Goal: Check status: Check status

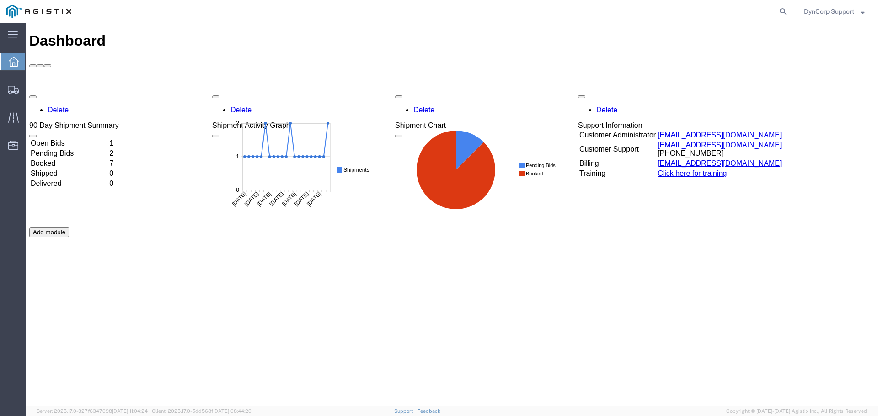
click at [59, 139] on td "Open Bids" at bounding box center [69, 143] width 78 height 9
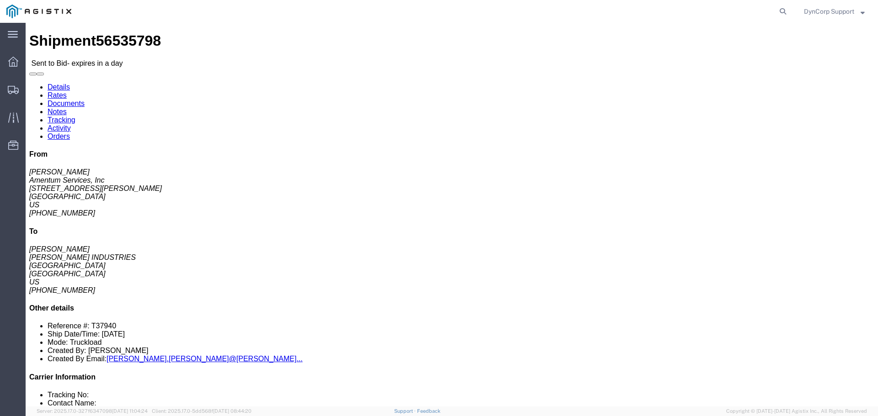
drag, startPoint x: 324, startPoint y: 192, endPoint x: 212, endPoint y: 206, distance: 112.8
click div "Leg 1 - Truckload Number of trucks: 1"
click button "button"
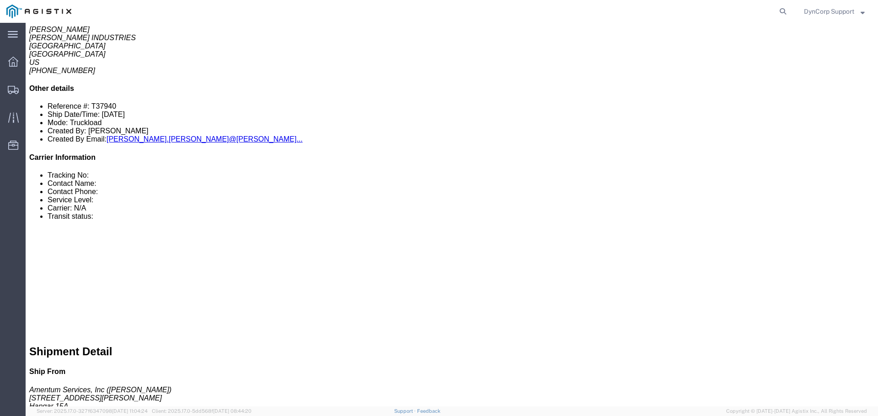
click link "Notes"
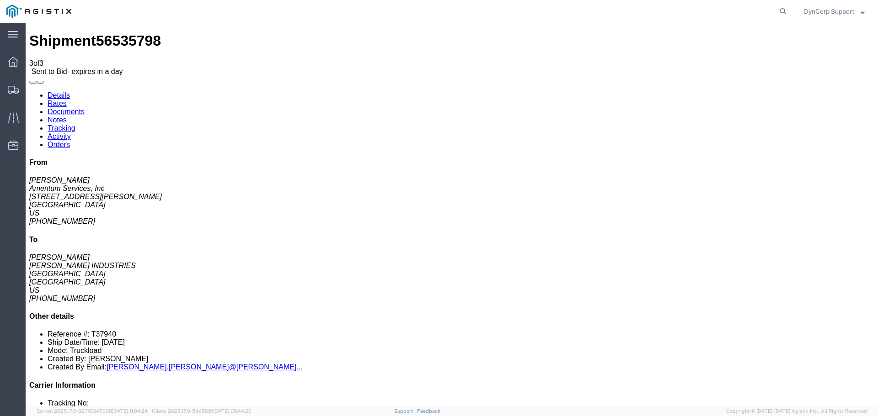
click at [67, 100] on link "Rates" at bounding box center [57, 104] width 19 height 8
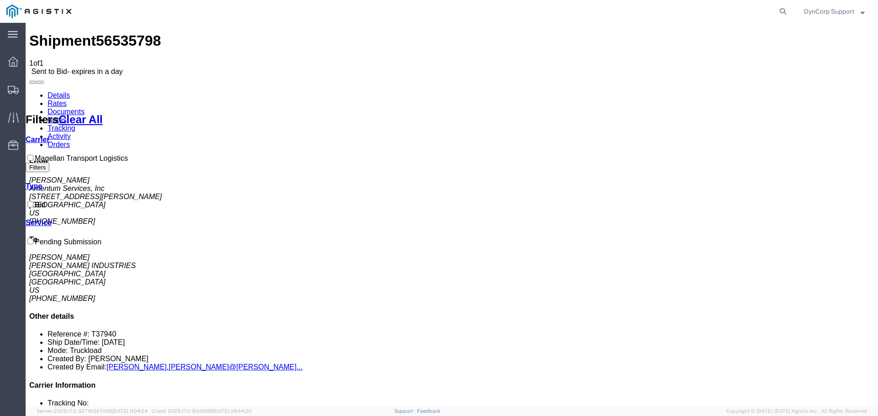
click at [49, 91] on link "Details" at bounding box center [59, 95] width 22 height 8
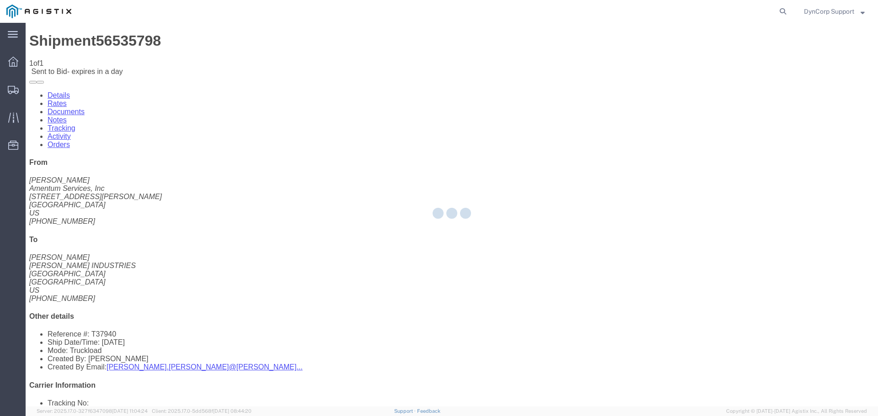
click at [131, 62] on div at bounding box center [452, 215] width 852 height 384
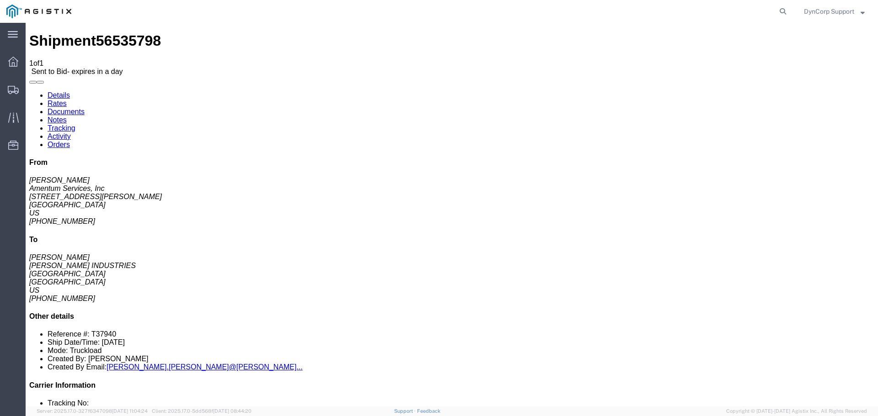
click link "Documents"
click at [67, 116] on link "Notes" at bounding box center [57, 120] width 19 height 8
click at [85, 108] on link "Documents" at bounding box center [66, 112] width 37 height 8
click at [67, 100] on link "Rates" at bounding box center [57, 104] width 19 height 8
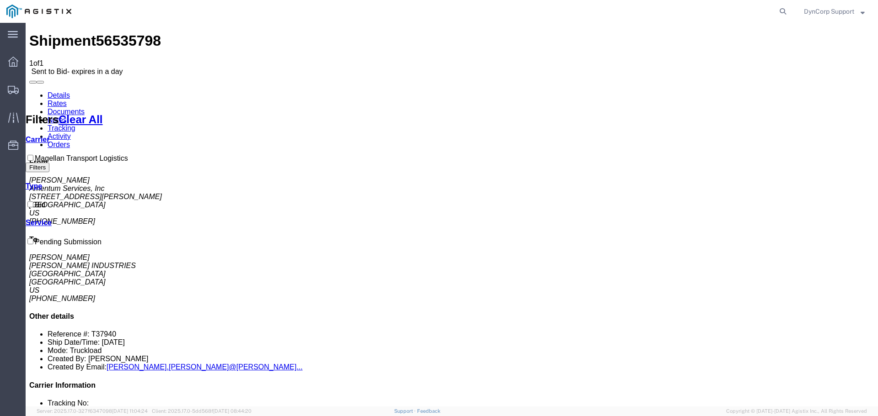
click at [53, 91] on link "Details" at bounding box center [59, 95] width 22 height 8
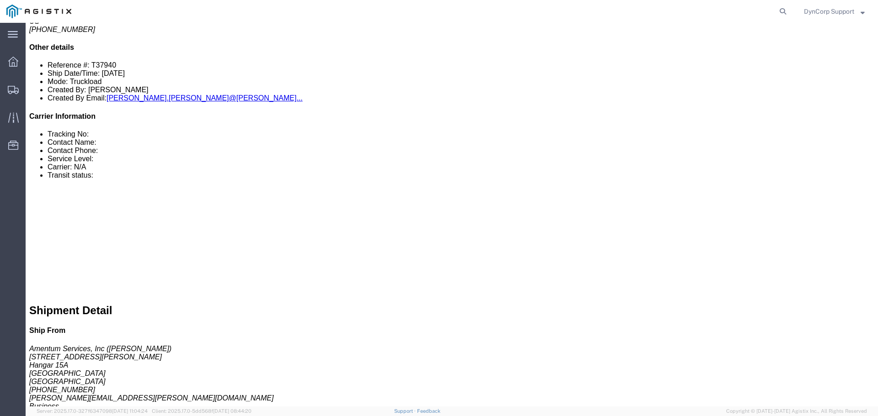
scroll to position [274, 0]
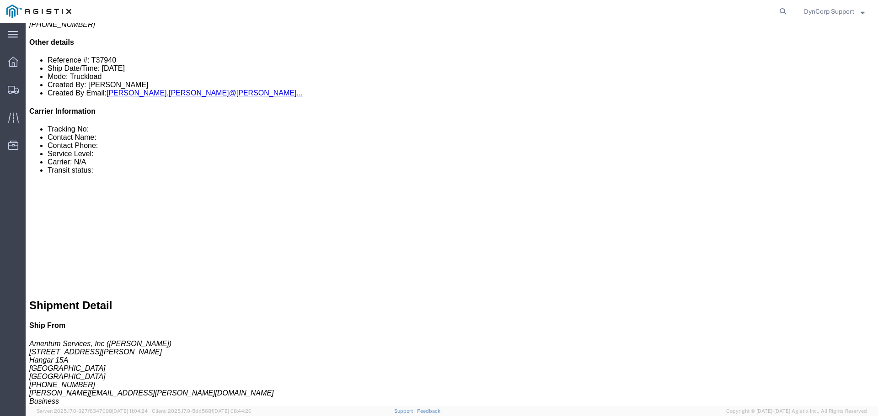
click div "1 Naked Cargo (UnPackaged) Total weight: 7600.00 LBS Dimensions: L 188.00 x W 8…"
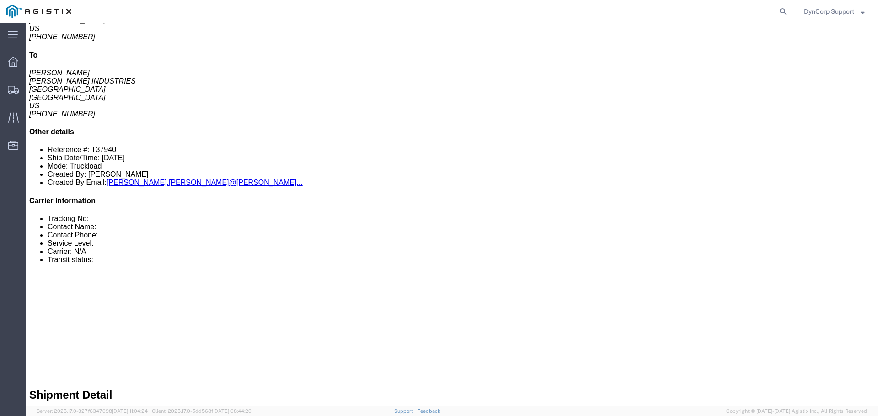
scroll to position [183, 0]
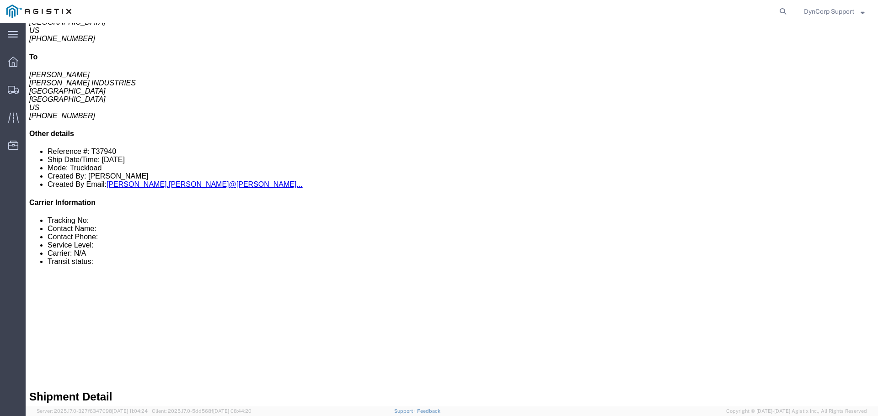
click div "1 Naked Cargo (UnPackaged) Total weight: 7600.00 LBS Dimensions: L 188.00 x W 8…"
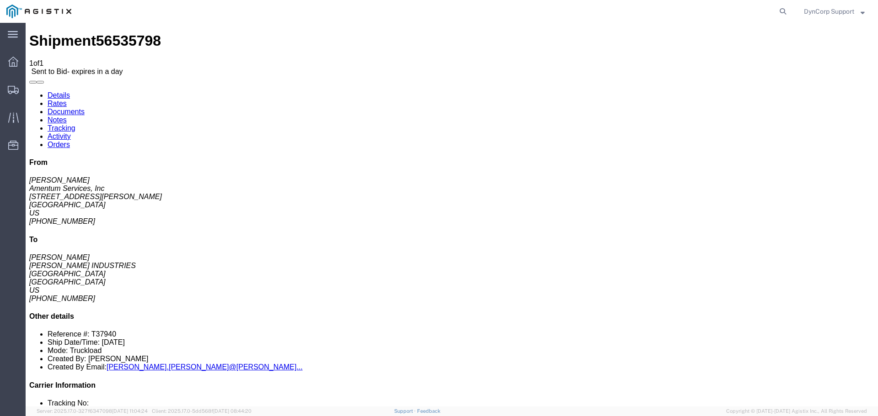
click div "Shipment Detail Ship From Amentum Services, Inc ([PERSON_NAME]) [STREET_ADDRESS…"
click button "button"
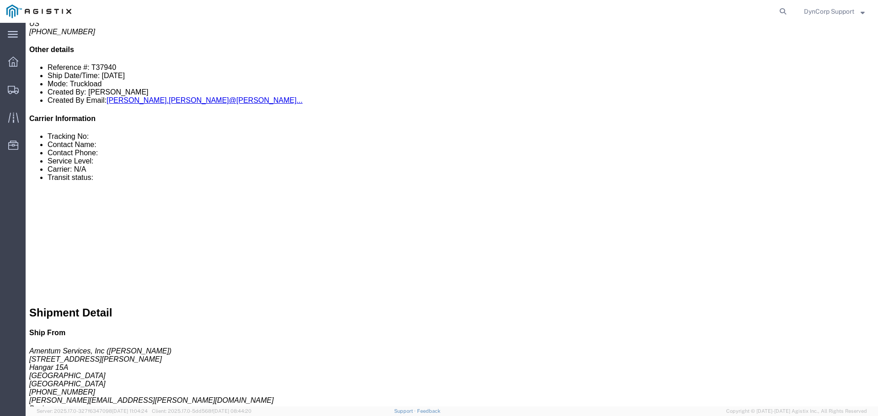
scroll to position [274, 0]
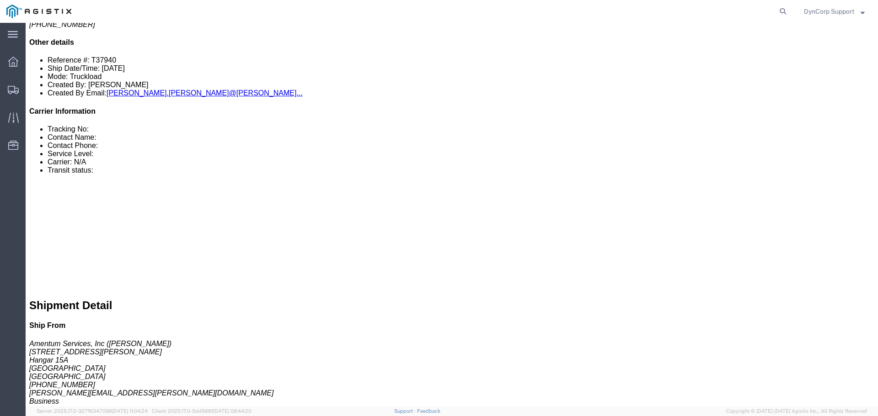
click b "50000.00 USD"
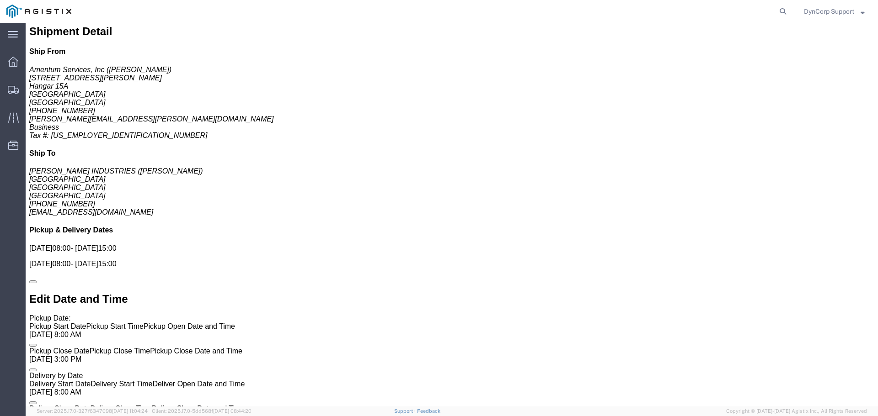
scroll to position [366, 0]
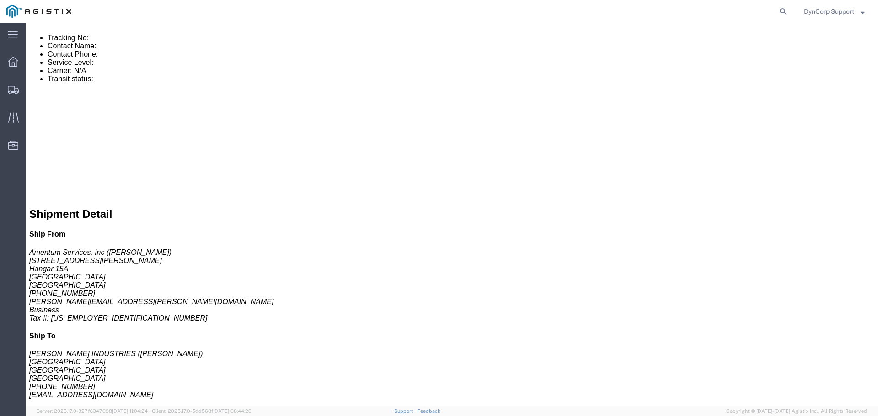
click link
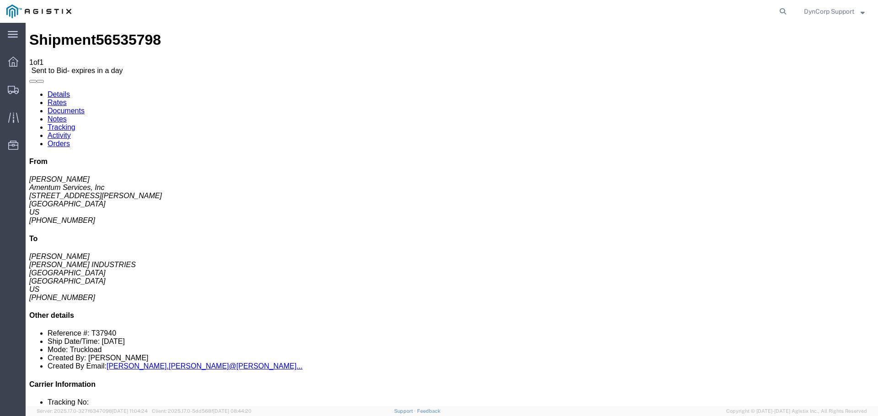
scroll to position [0, 0]
